Goal: Task Accomplishment & Management: Complete application form

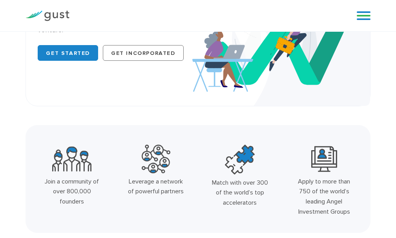
scroll to position [39, 0]
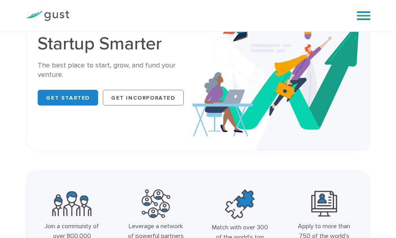
click at [351, 14] on div "Blog FAQ Pricing Get Started Login Login" at bounding box center [360, 16] width 31 height 24
click at [356, 14] on div "Blog FAQ Pricing Get Started Login Login" at bounding box center [360, 16] width 31 height 24
click at [361, 15] on link at bounding box center [364, 16] width 14 height 12
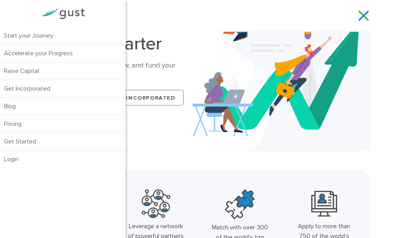
click at [351, 16] on div "Blog FAQ Pricing Get Started Login Login" at bounding box center [360, 16] width 31 height 24
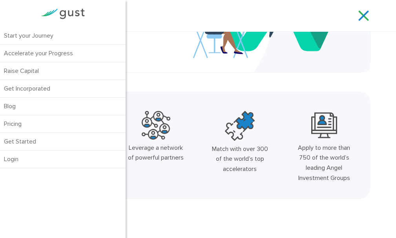
scroll to position [196, 0]
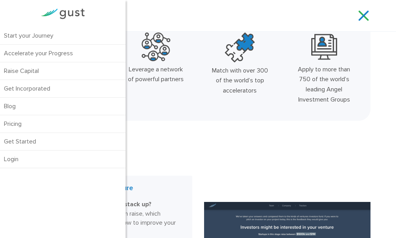
drag, startPoint x: 219, startPoint y: 80, endPoint x: 163, endPoint y: 132, distance: 76.3
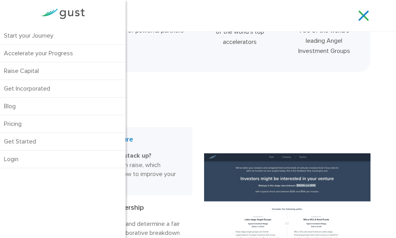
scroll to position [314, 0]
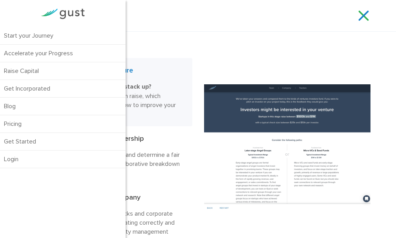
drag, startPoint x: 362, startPoint y: 11, endPoint x: 350, endPoint y: 24, distance: 17.5
click at [362, 11] on link at bounding box center [364, 16] width 14 height 12
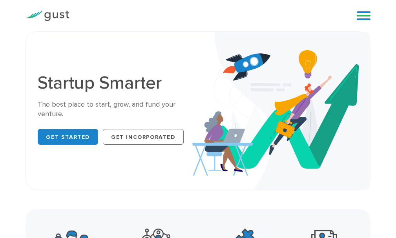
scroll to position [39, 0]
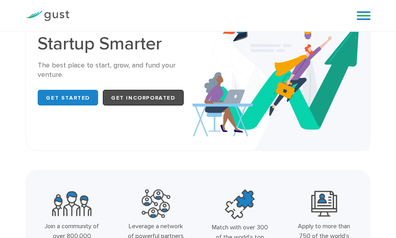
click at [142, 101] on link "Get Incorporated" at bounding box center [143, 98] width 81 height 16
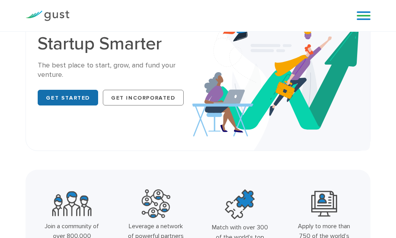
click at [85, 97] on link "Get Started" at bounding box center [68, 98] width 60 height 16
